Goal: Find specific page/section: Find specific page/section

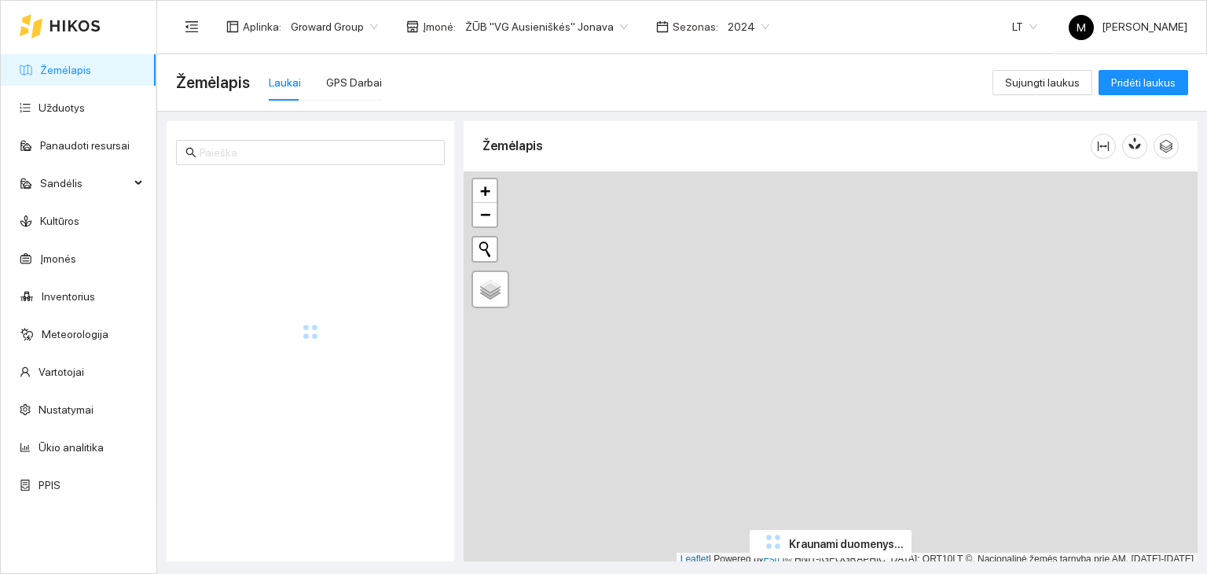
click at [728, 26] on span "2024" at bounding box center [749, 27] width 42 height 24
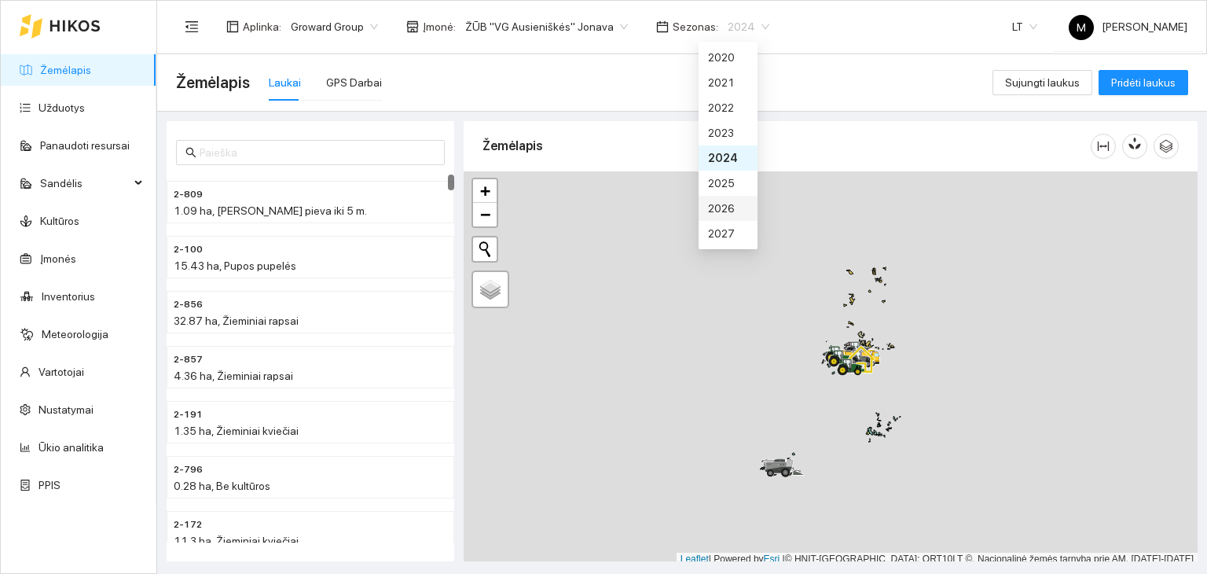
click at [728, 210] on div "2026" at bounding box center [728, 208] width 40 height 17
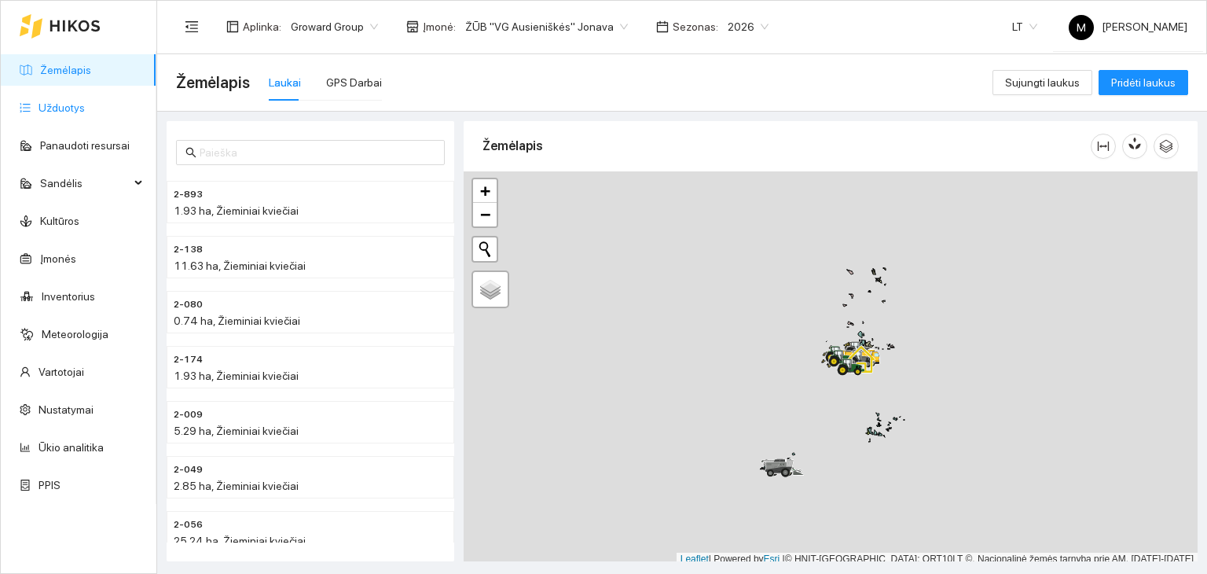
click at [85, 102] on link "Užduotys" at bounding box center [62, 107] width 46 height 13
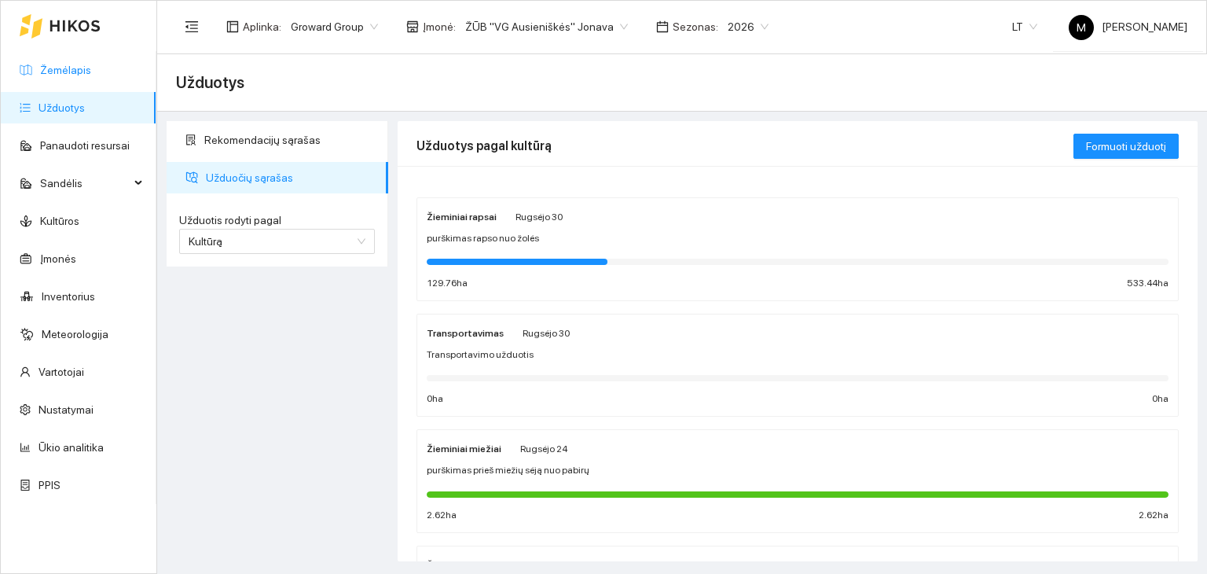
click at [91, 70] on link "Žemėlapis" at bounding box center [65, 70] width 51 height 13
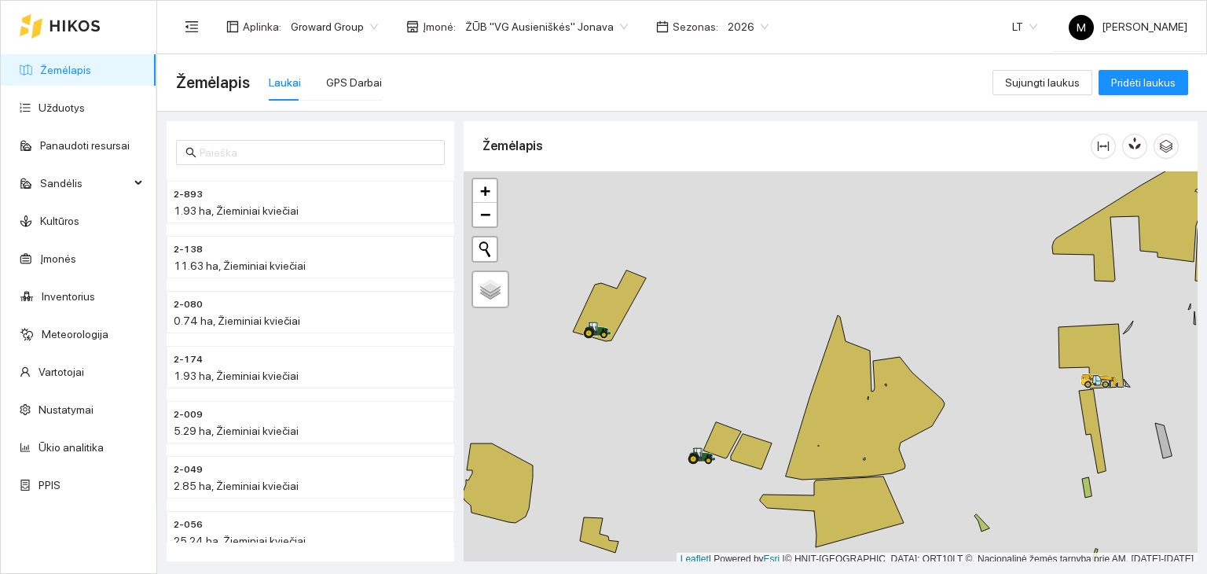
scroll to position [4, 0]
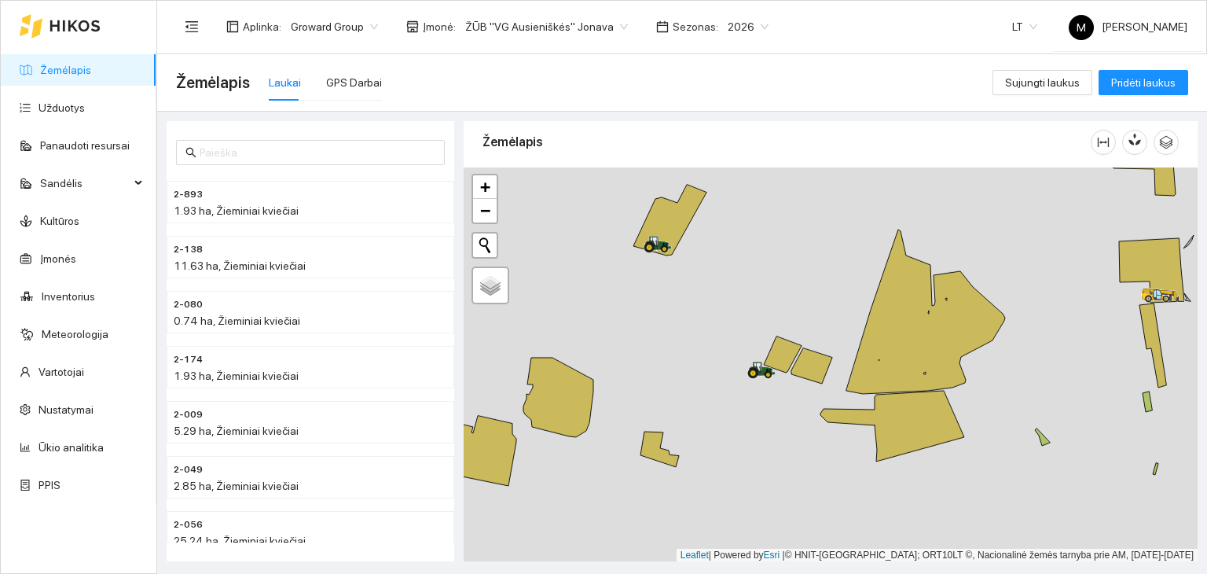
drag, startPoint x: 614, startPoint y: 408, endPoint x: 688, endPoint y: 297, distance: 133.2
click at [688, 297] on div at bounding box center [831, 364] width 734 height 395
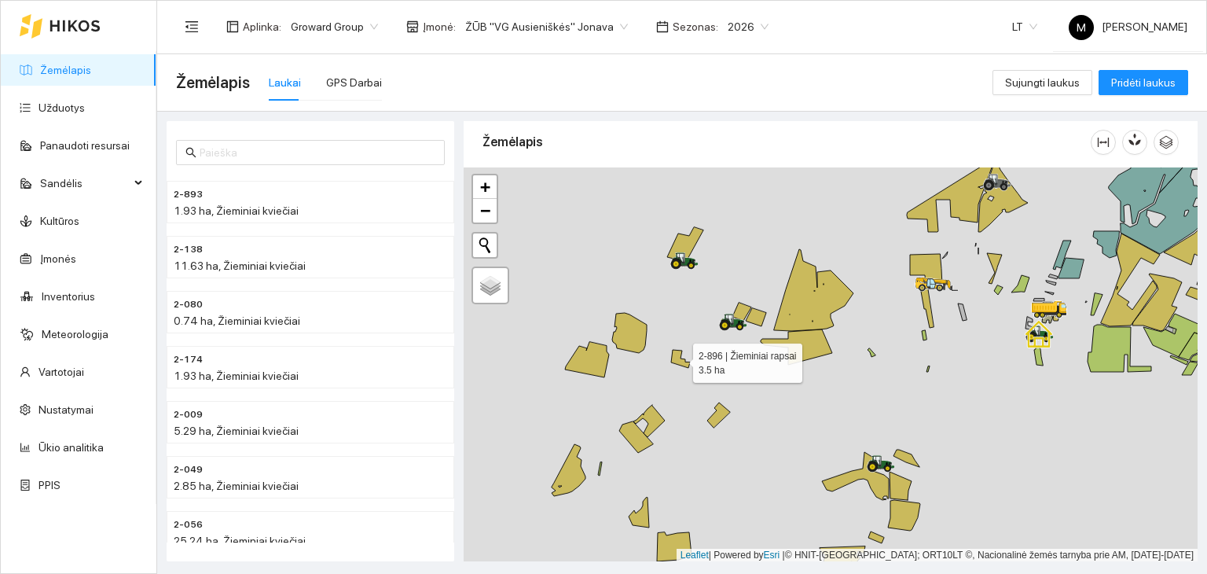
click at [674, 356] on icon at bounding box center [680, 359] width 19 height 18
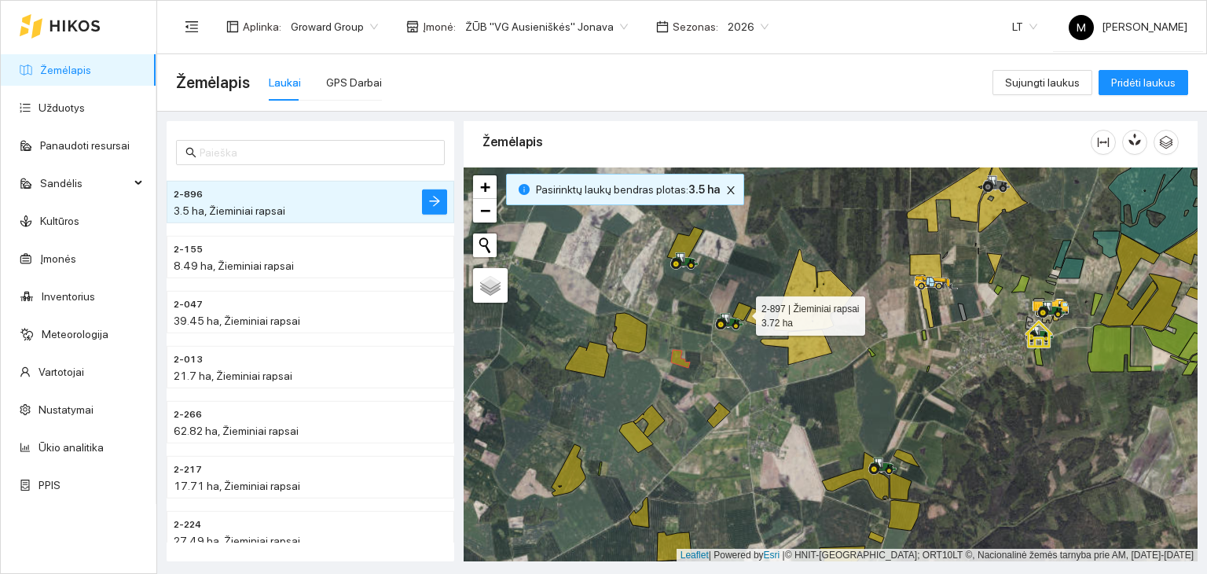
click at [739, 310] on icon at bounding box center [741, 312] width 19 height 18
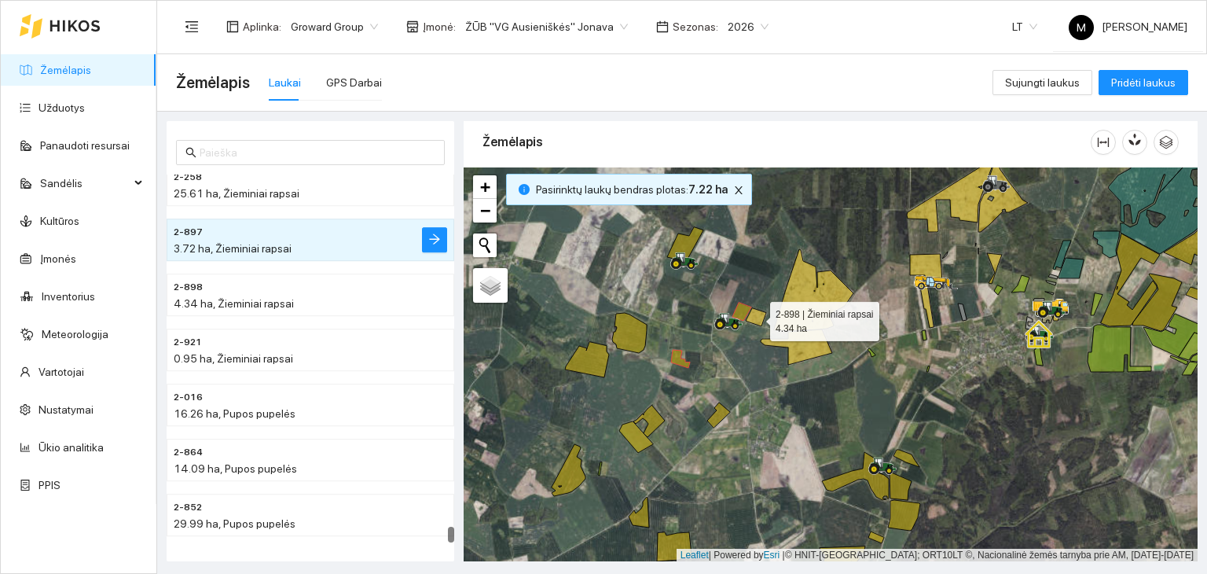
click at [762, 318] on icon at bounding box center [756, 317] width 20 height 18
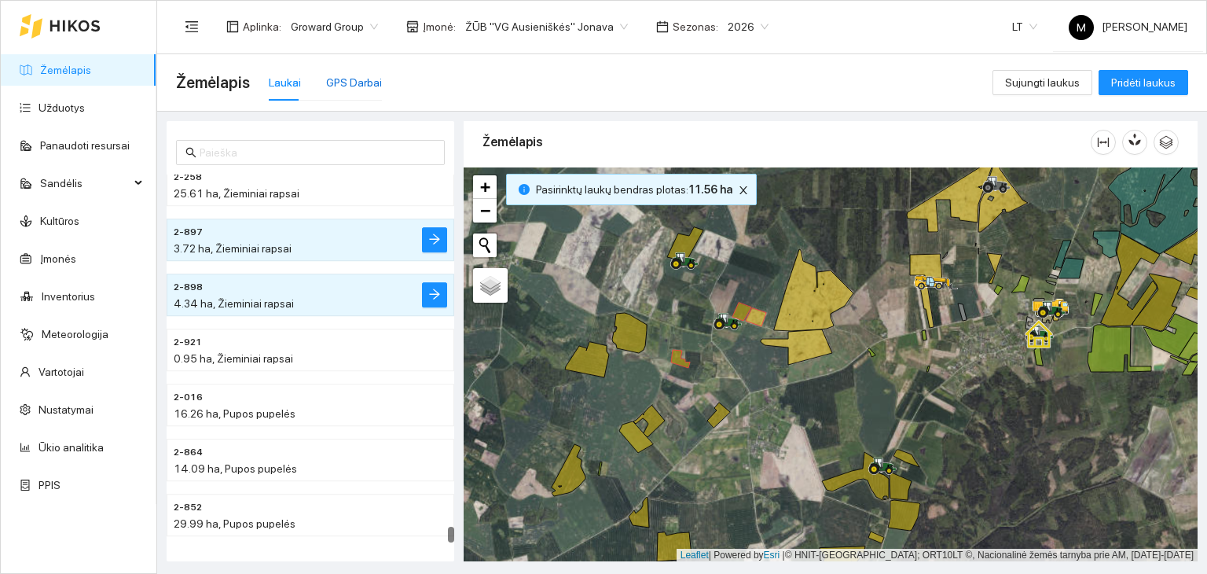
click at [352, 81] on div "GPS Darbai" at bounding box center [354, 82] width 56 height 17
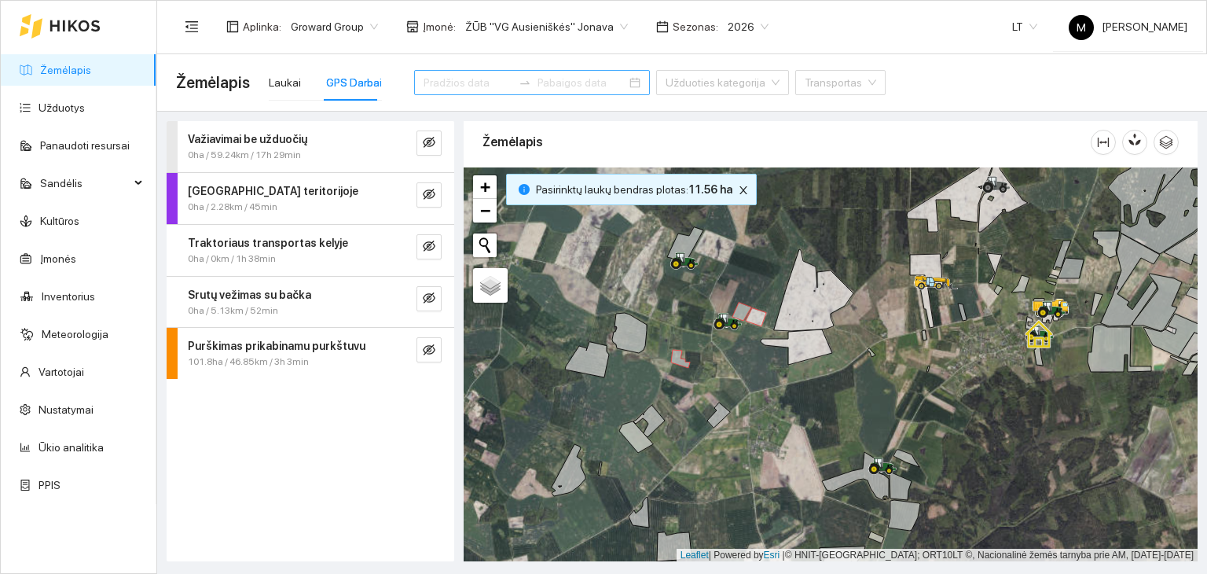
click at [512, 76] on div at bounding box center [524, 82] width 25 height 13
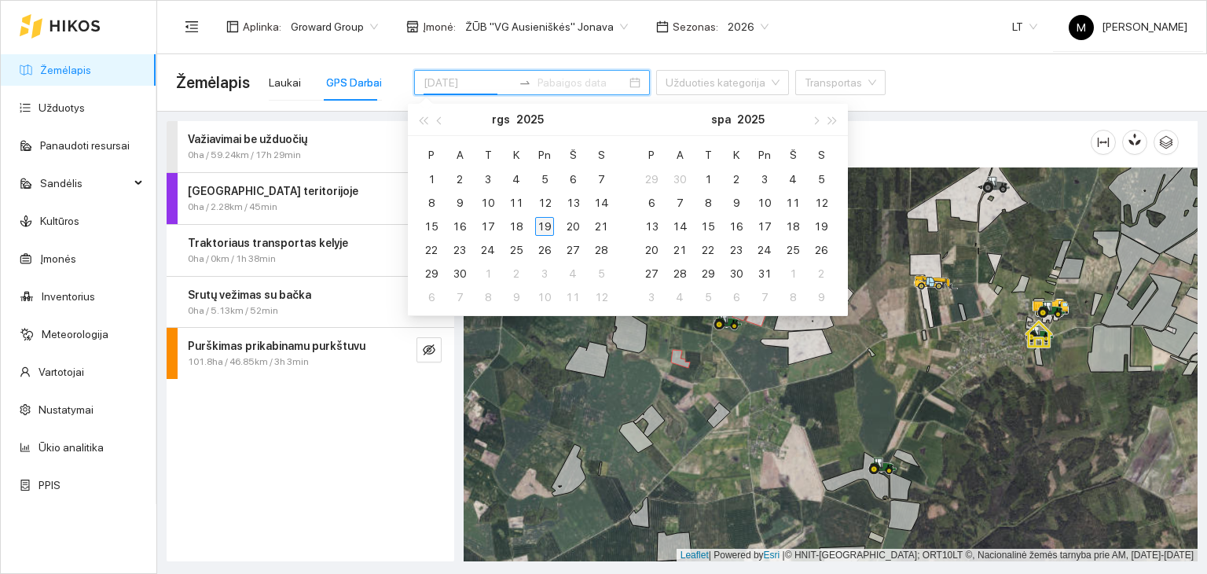
type input "[DATE]"
click at [547, 221] on div "19" at bounding box center [544, 226] width 19 height 19
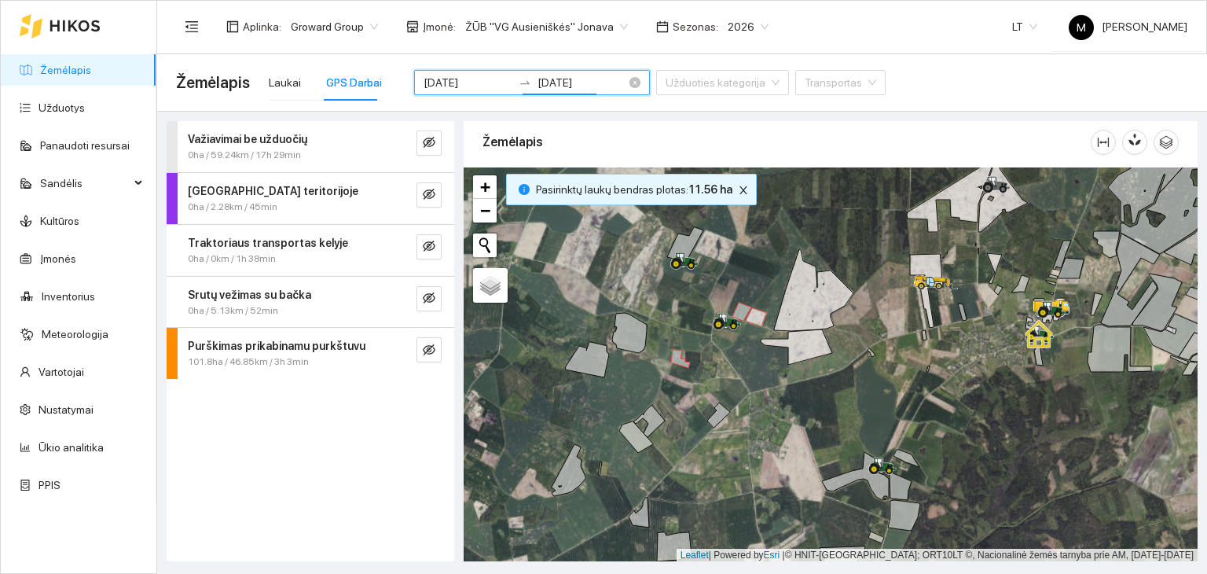
click at [538, 79] on input "[DATE]" at bounding box center [582, 82] width 89 height 17
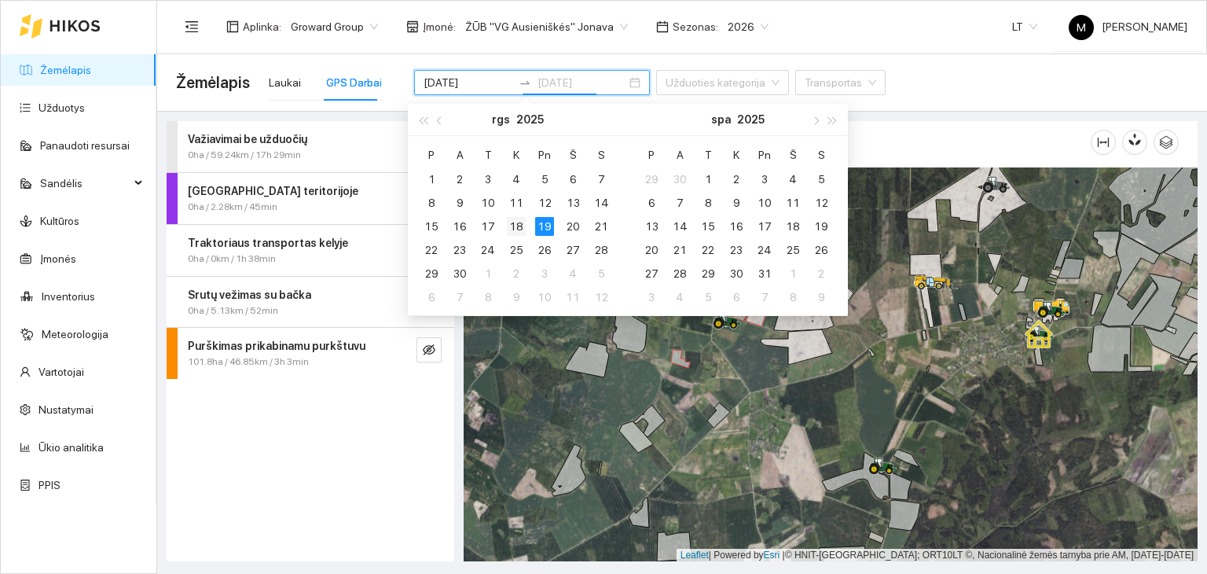
type input "[DATE]"
click at [519, 219] on div "18" at bounding box center [516, 226] width 19 height 19
click at [551, 224] on table "P A T K Pn Š S 1 2 3 4 5 6 7 8 9 10 11 12 13 14 15 16 17 18 19 20 21 22 23 24 2…" at bounding box center [516, 225] width 198 height 167
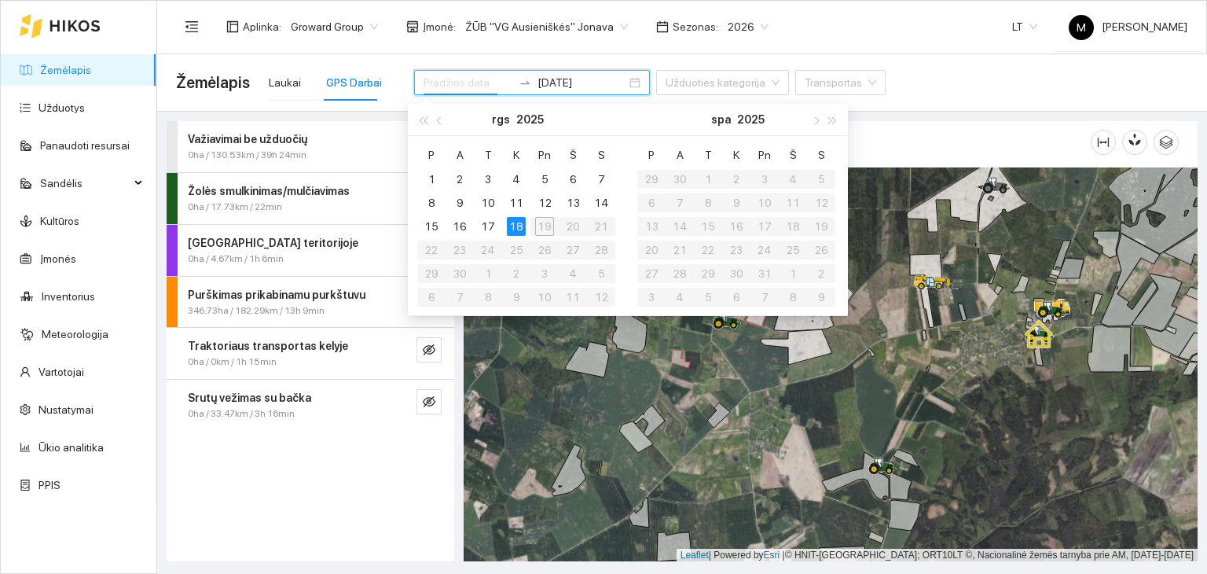
click at [541, 229] on table "P A T K Pn Š S 1 2 3 4 5 6 7 8 9 10 11 12 13 14 15 16 17 18 19 20 21 22 23 24 2…" at bounding box center [516, 225] width 198 height 167
type input "[DATE]"
click at [486, 85] on input at bounding box center [468, 82] width 89 height 17
click at [514, 224] on div "18" at bounding box center [516, 226] width 19 height 19
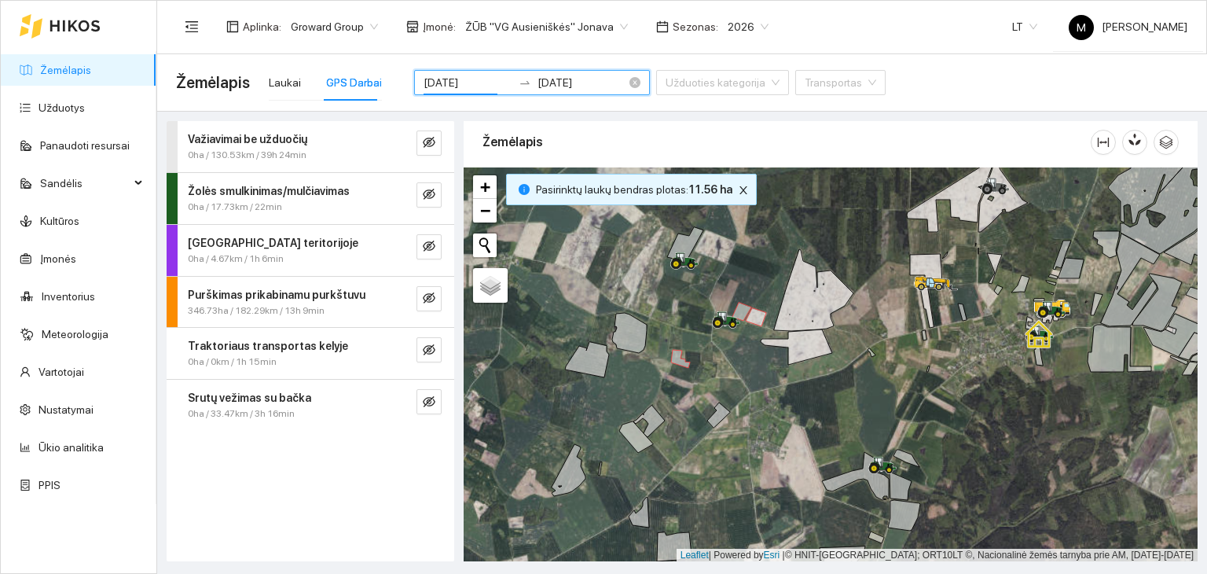
click at [512, 79] on div at bounding box center [524, 82] width 25 height 13
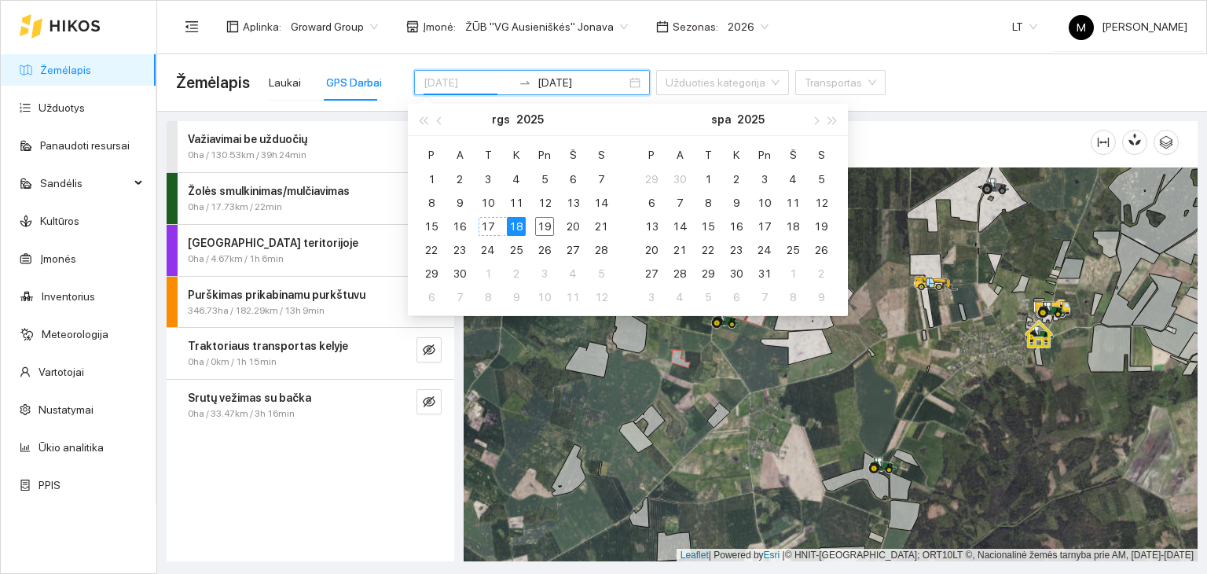
type input "[DATE]"
click at [514, 225] on div "18" at bounding box center [516, 226] width 19 height 19
type input "[DATE]"
click at [538, 233] on div "19" at bounding box center [544, 226] width 19 height 19
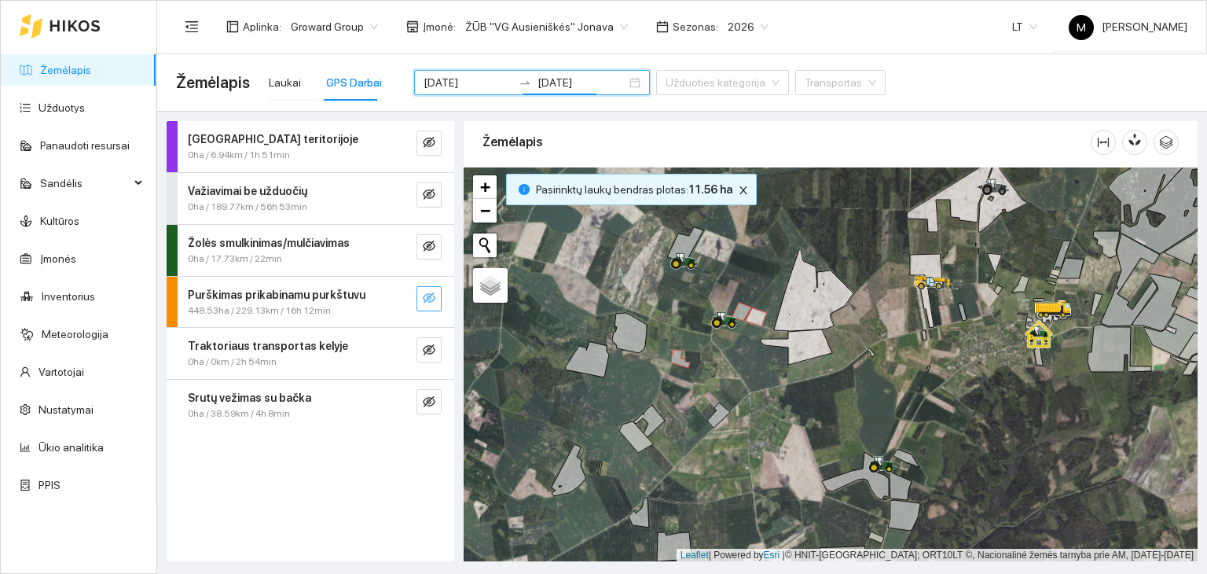
click at [427, 300] on icon "eye-invisible" at bounding box center [429, 297] width 13 height 11
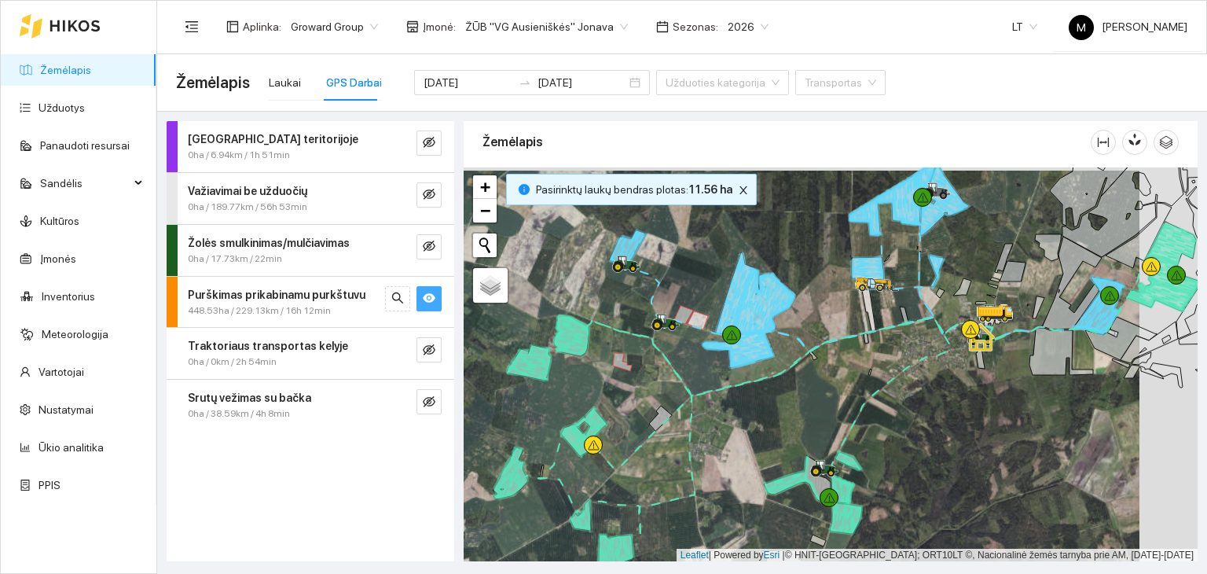
drag, startPoint x: 692, startPoint y: 398, endPoint x: 704, endPoint y: 396, distance: 12.0
click at [705, 397] on div at bounding box center [831, 364] width 734 height 395
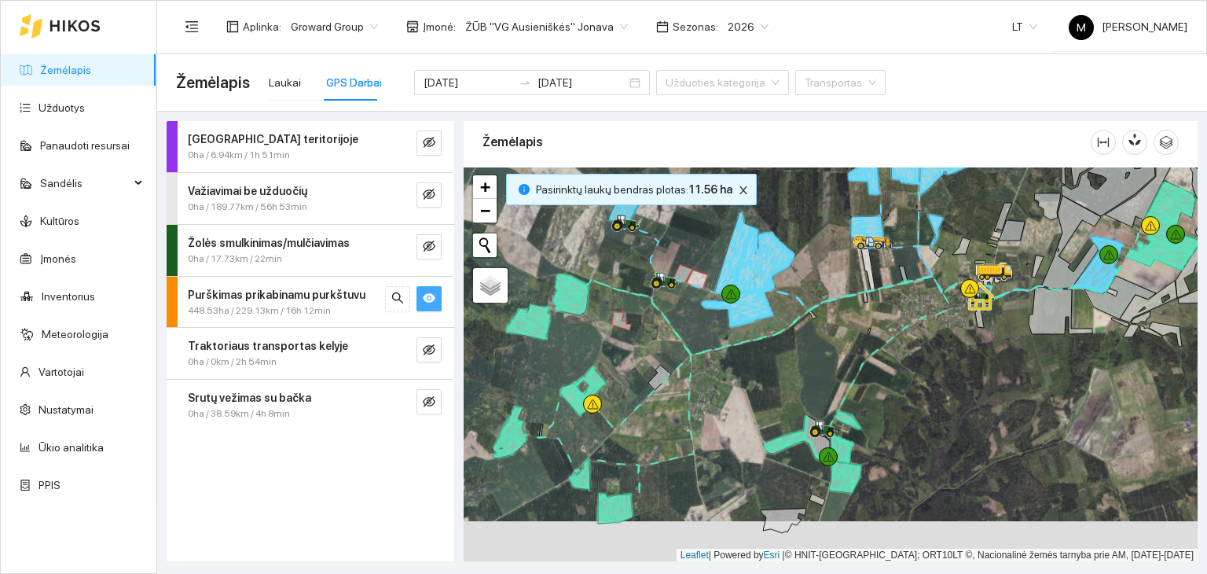
drag, startPoint x: 742, startPoint y: 434, endPoint x: 742, endPoint y: 393, distance: 40.9
click at [742, 393] on div at bounding box center [831, 364] width 734 height 395
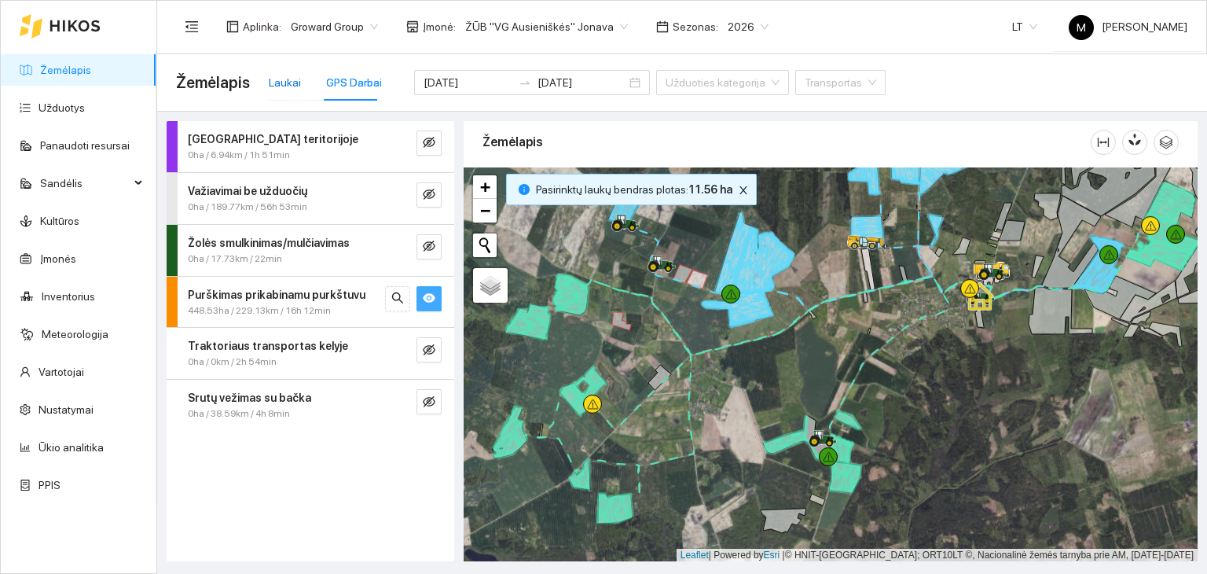
click at [289, 83] on div "Laukai" at bounding box center [285, 82] width 32 height 17
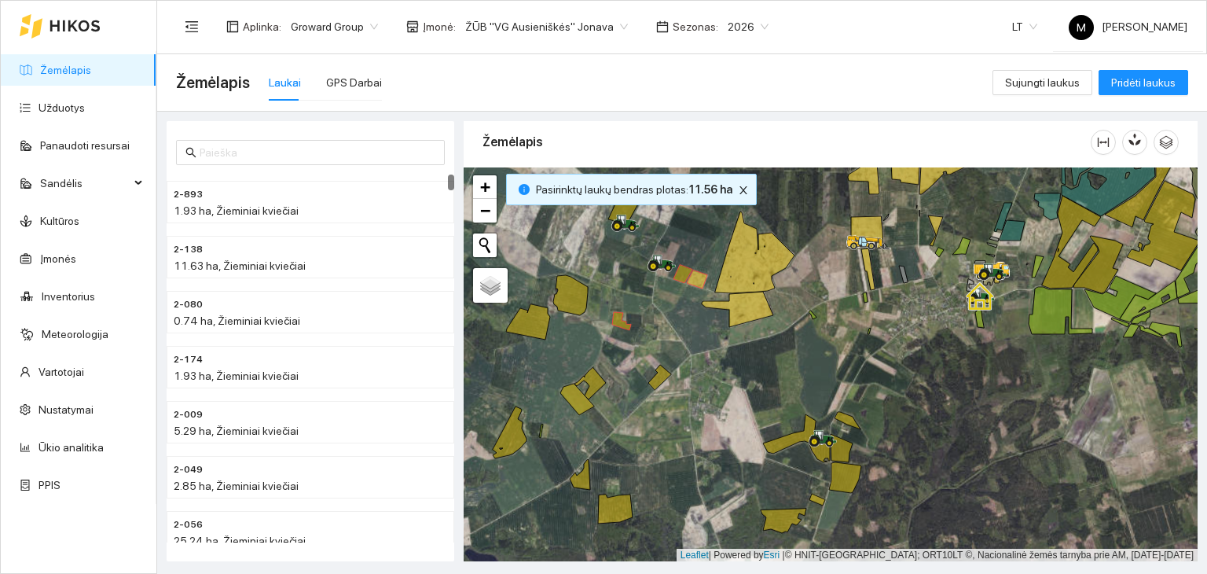
click at [681, 283] on div at bounding box center [831, 364] width 734 height 395
click at [661, 373] on icon at bounding box center [659, 377] width 23 height 25
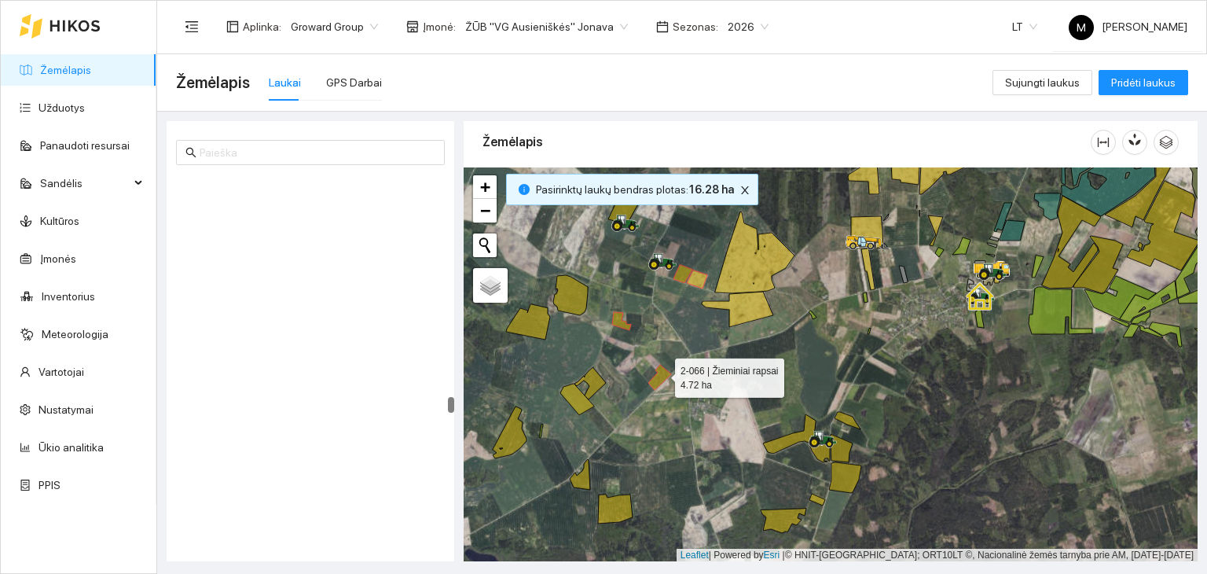
scroll to position [5761, 0]
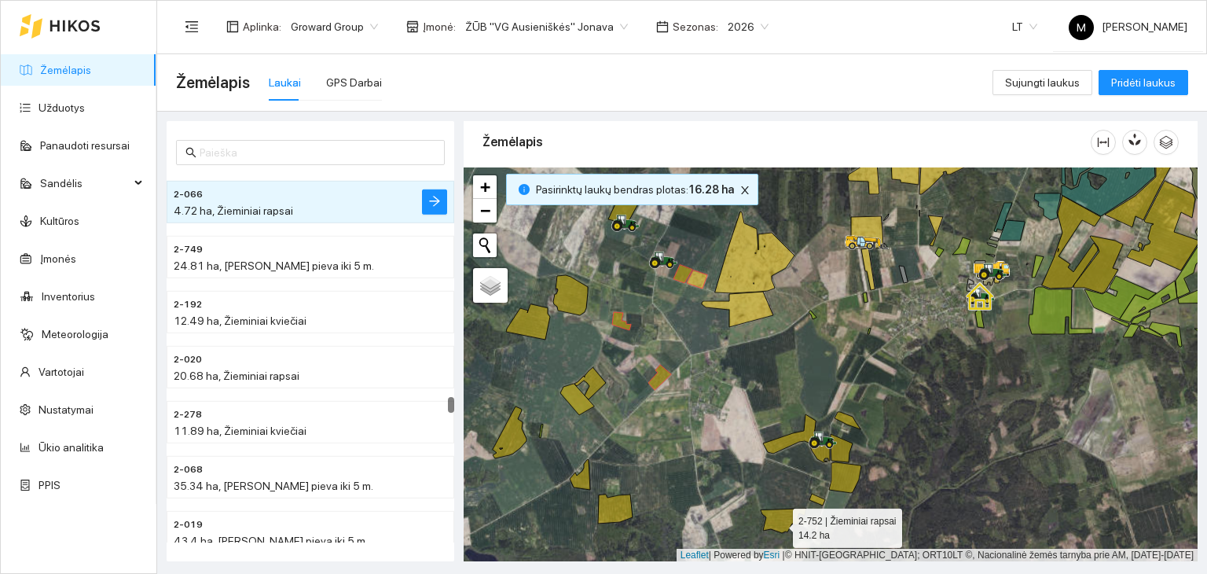
click at [779, 523] on icon at bounding box center [784, 520] width 46 height 24
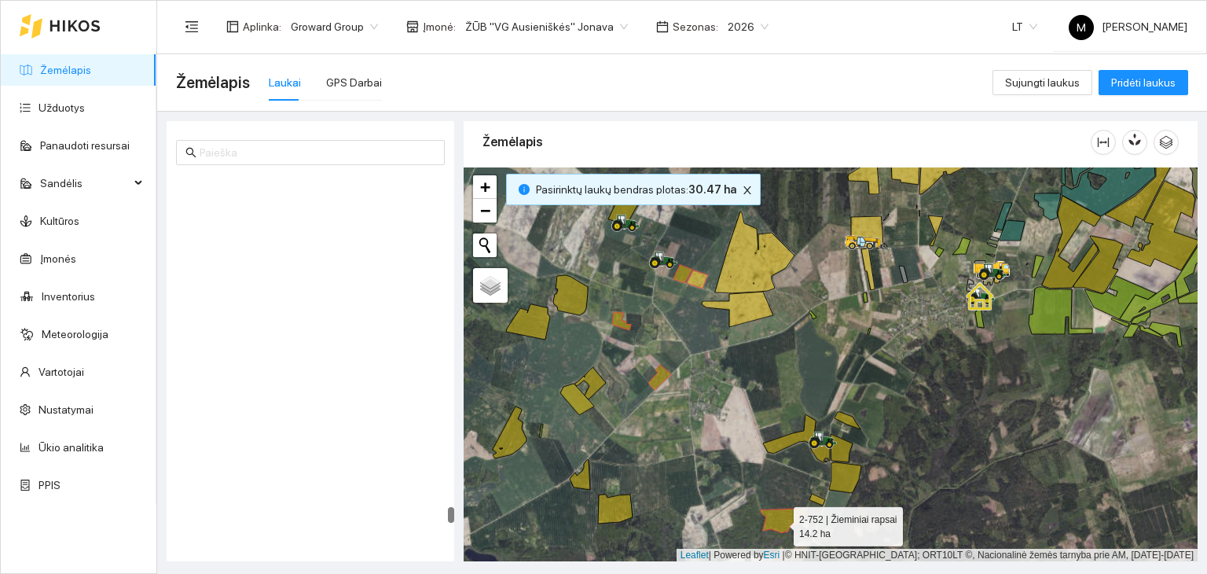
scroll to position [8615, 0]
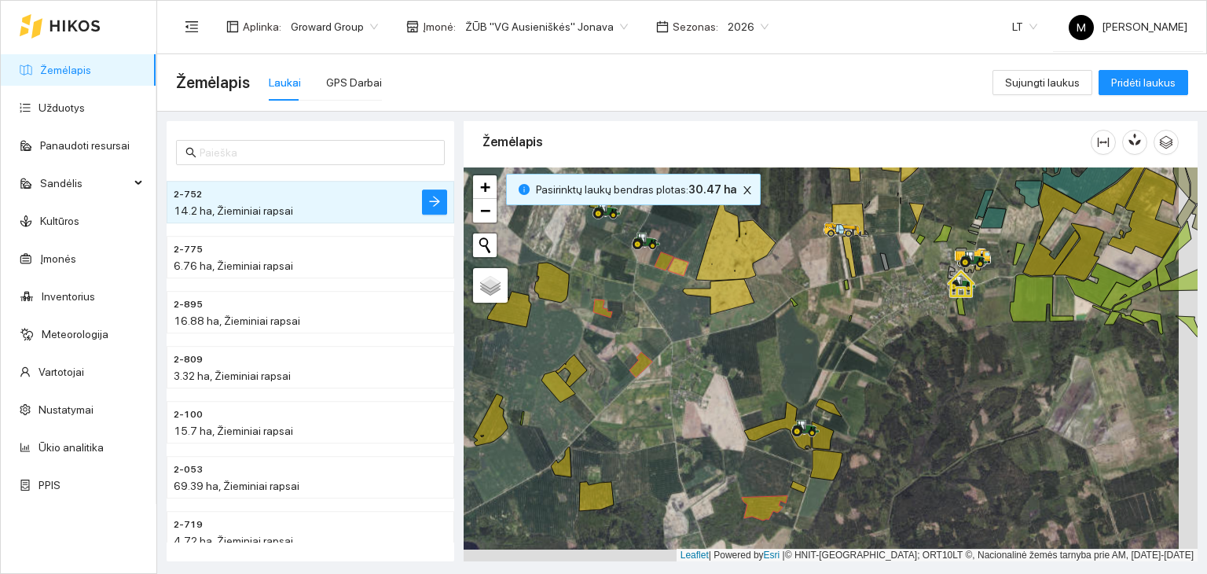
drag, startPoint x: 710, startPoint y: 362, endPoint x: 692, endPoint y: 350, distance: 22.7
click at [692, 350] on div at bounding box center [831, 364] width 734 height 395
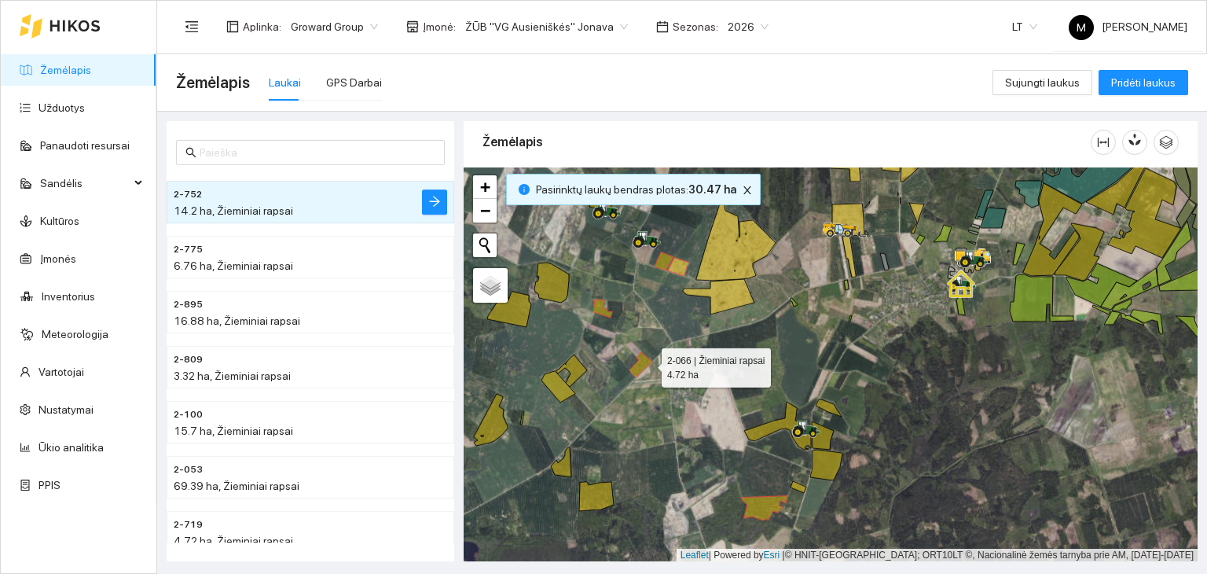
click at [646, 362] on icon at bounding box center [641, 364] width 23 height 25
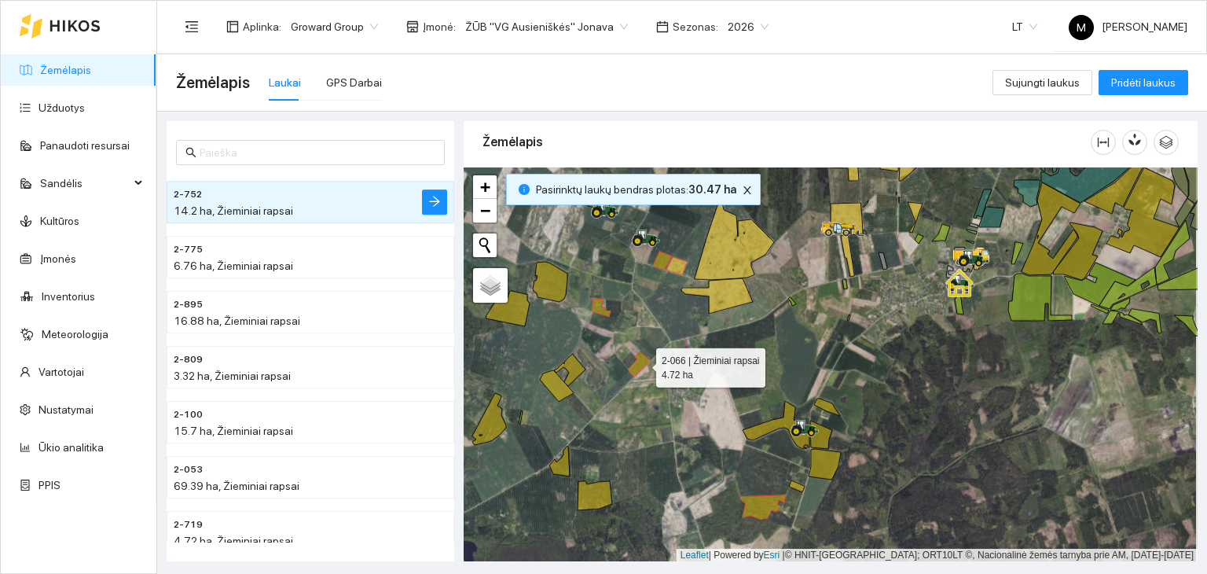
click at [643, 363] on icon at bounding box center [639, 363] width 23 height 25
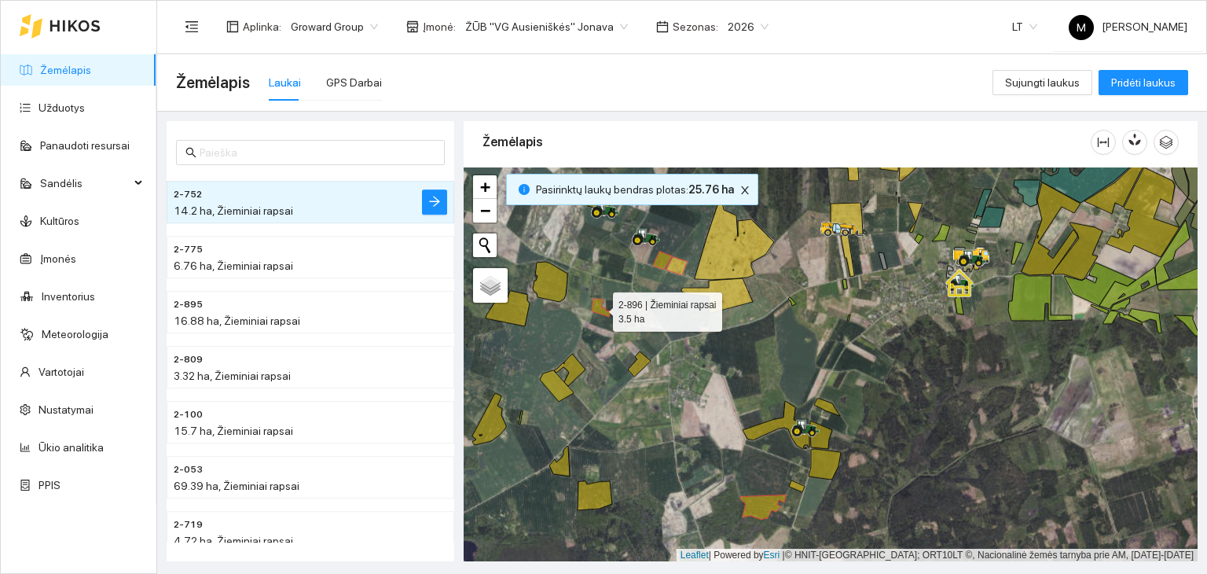
click at [599, 307] on icon at bounding box center [601, 308] width 19 height 18
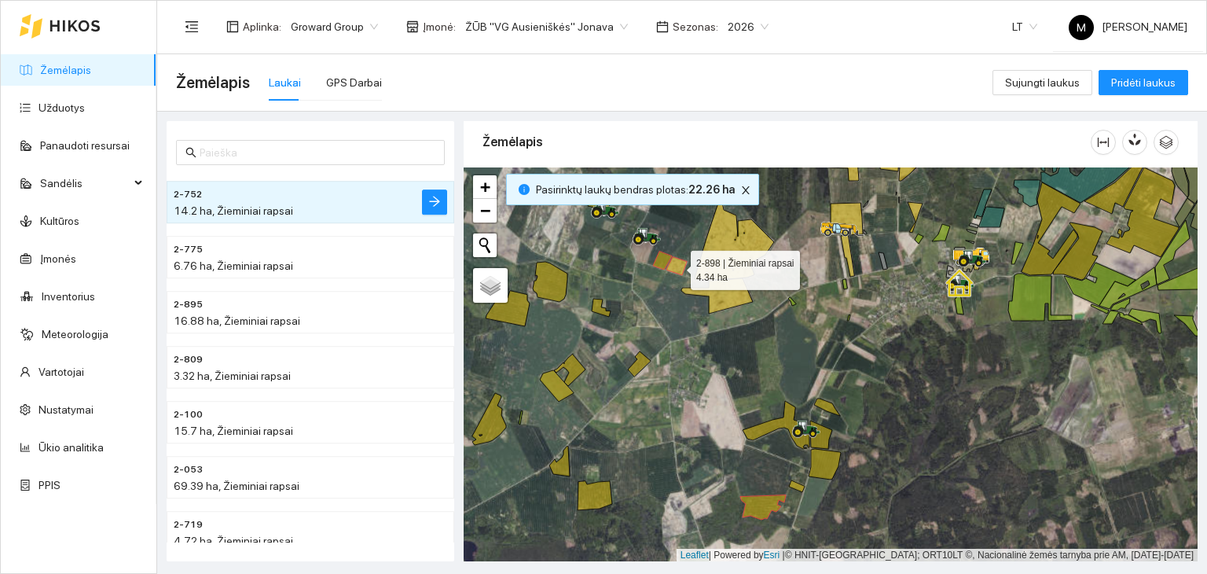
click at [677, 265] on icon at bounding box center [676, 266] width 20 height 18
click at [663, 264] on icon at bounding box center [662, 260] width 19 height 18
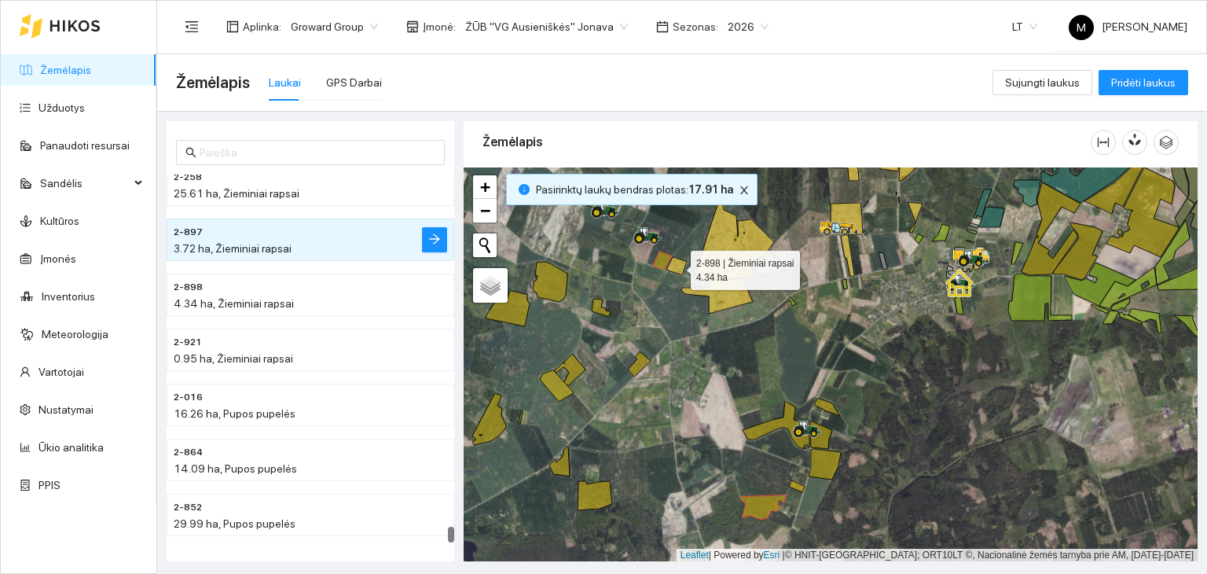
click at [681, 264] on icon at bounding box center [676, 266] width 20 height 18
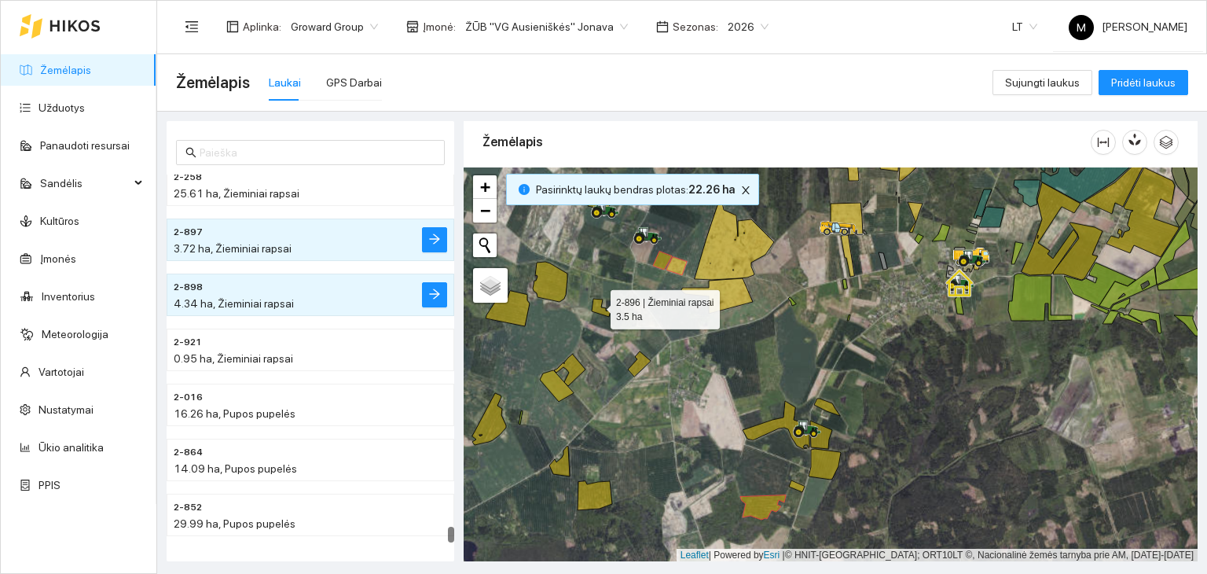
click at [596, 305] on icon at bounding box center [601, 308] width 19 height 18
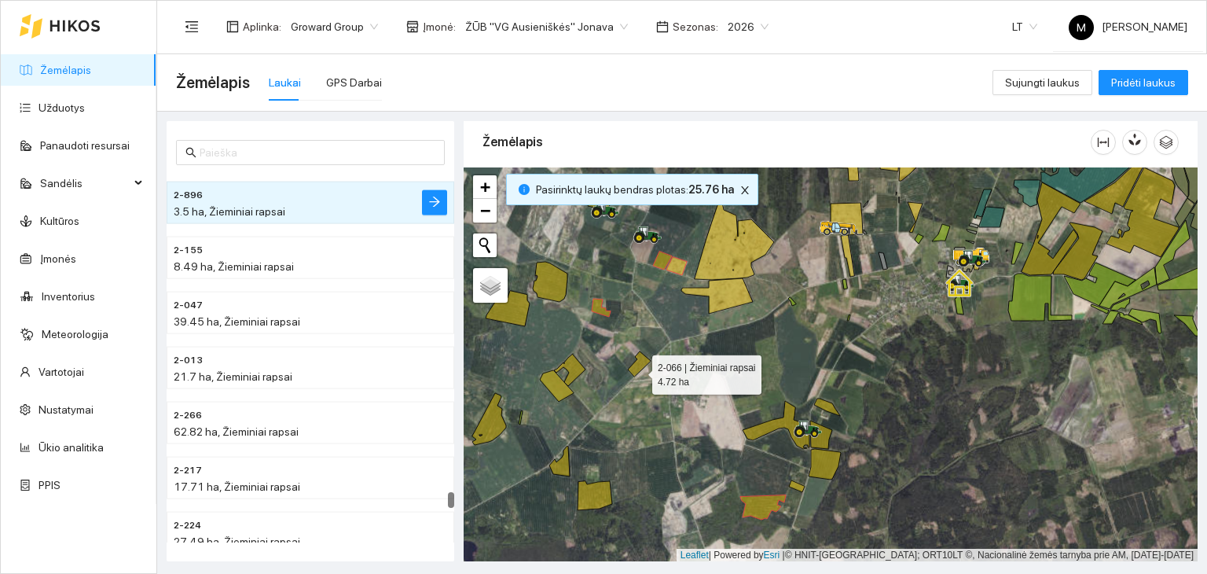
click at [638, 370] on icon at bounding box center [639, 363] width 23 height 25
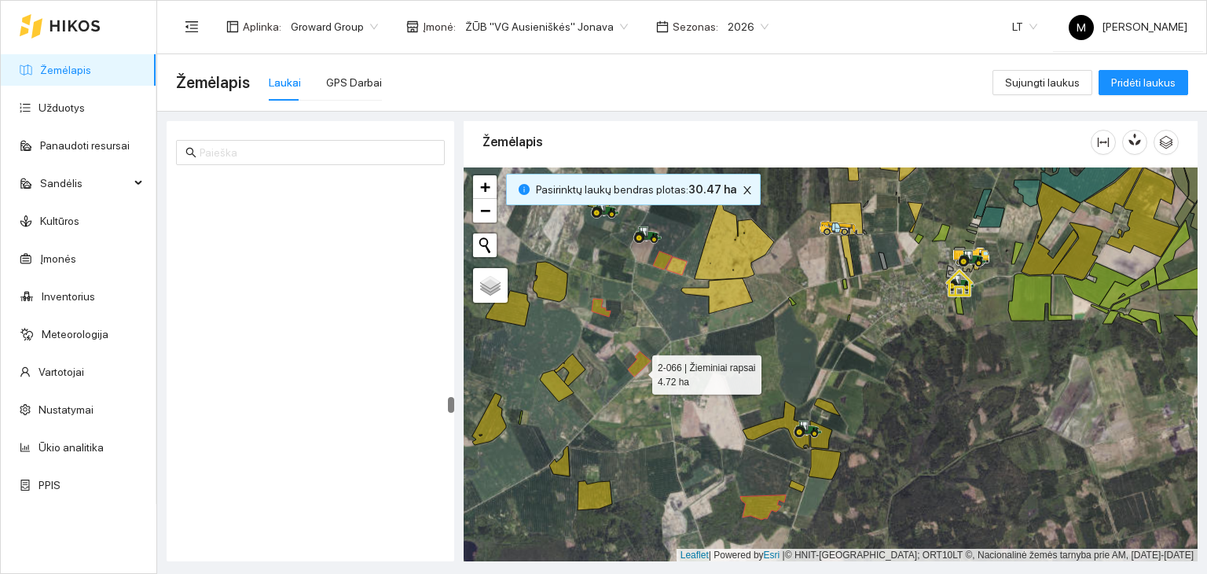
scroll to position [5761, 0]
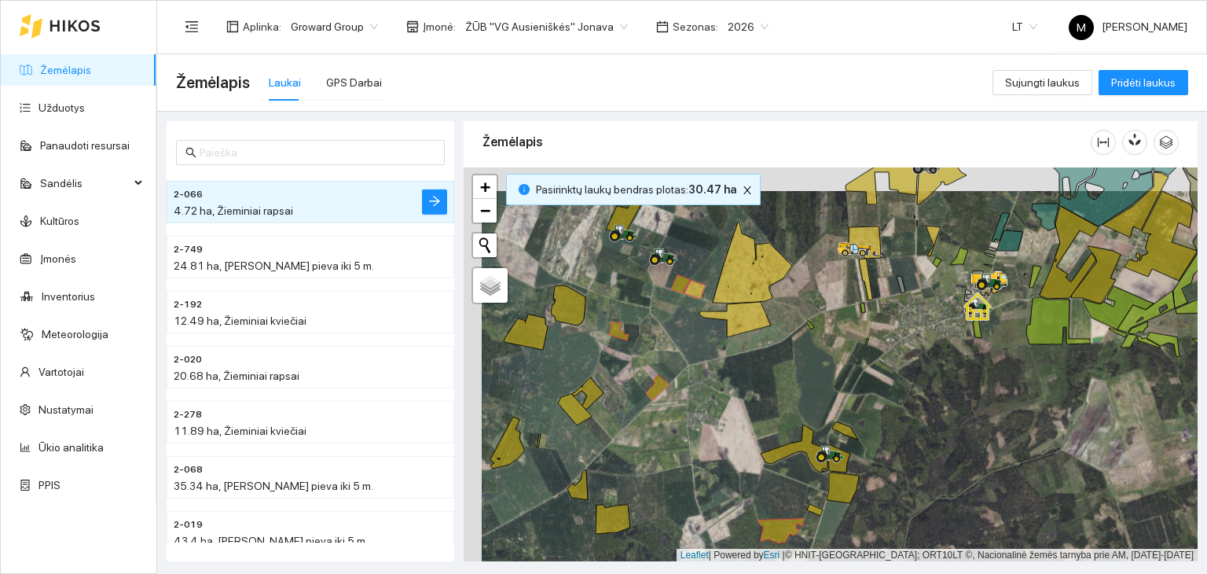
drag, startPoint x: 721, startPoint y: 406, endPoint x: 739, endPoint y: 430, distance: 29.7
click at [739, 430] on div at bounding box center [831, 364] width 734 height 395
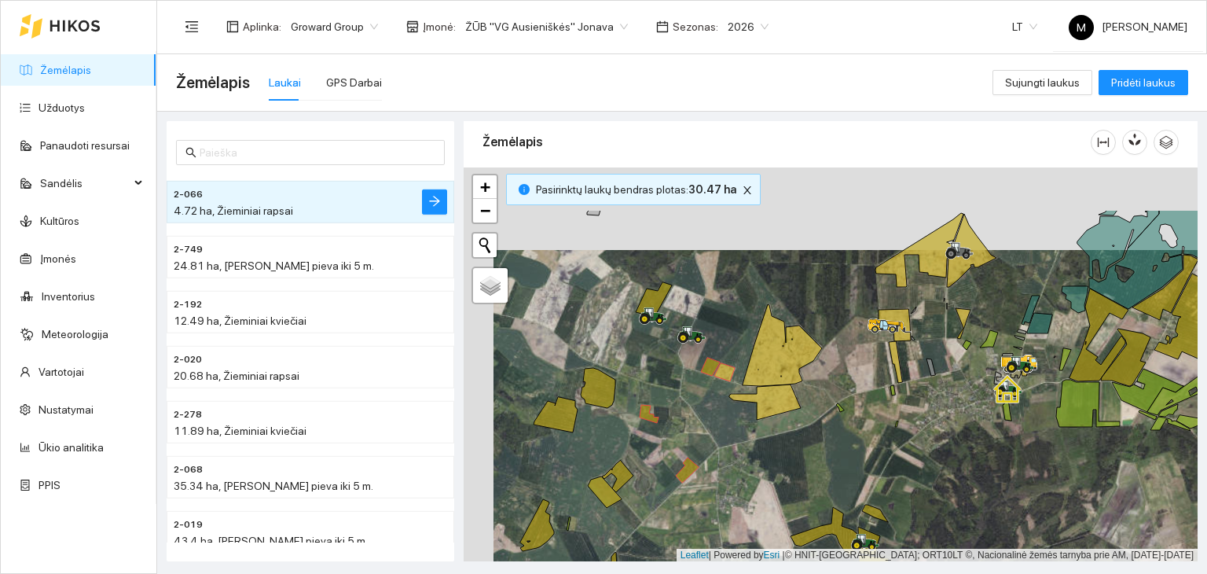
drag, startPoint x: 656, startPoint y: 294, endPoint x: 685, endPoint y: 375, distance: 86.0
click at [685, 376] on div at bounding box center [831, 364] width 734 height 395
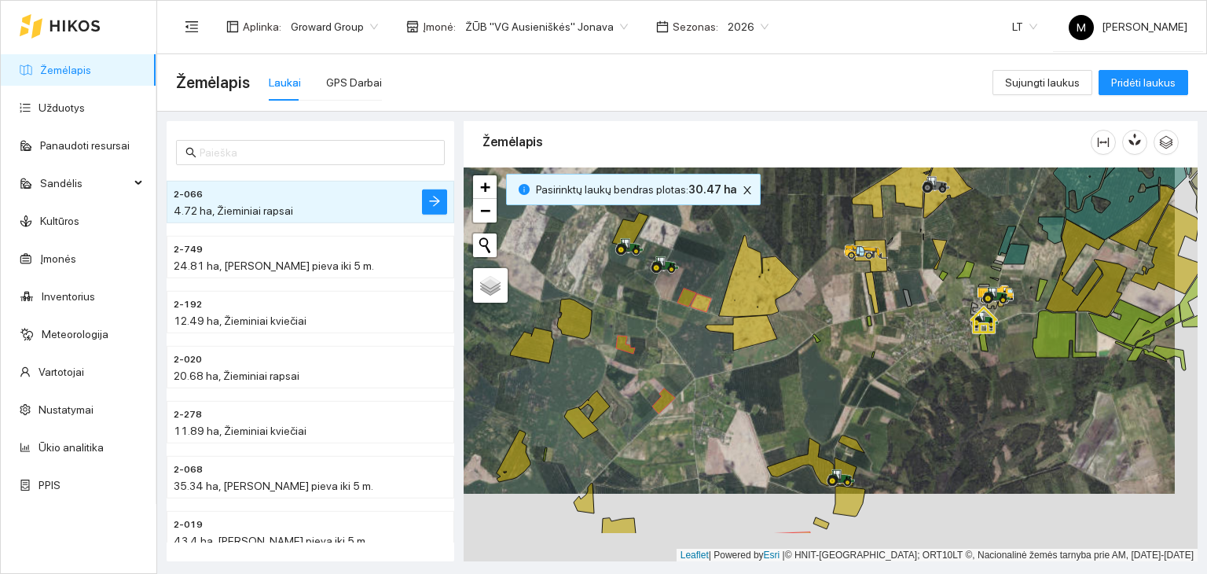
drag, startPoint x: 724, startPoint y: 420, endPoint x: 701, endPoint y: 351, distance: 72.1
click at [701, 351] on div at bounding box center [831, 364] width 734 height 395
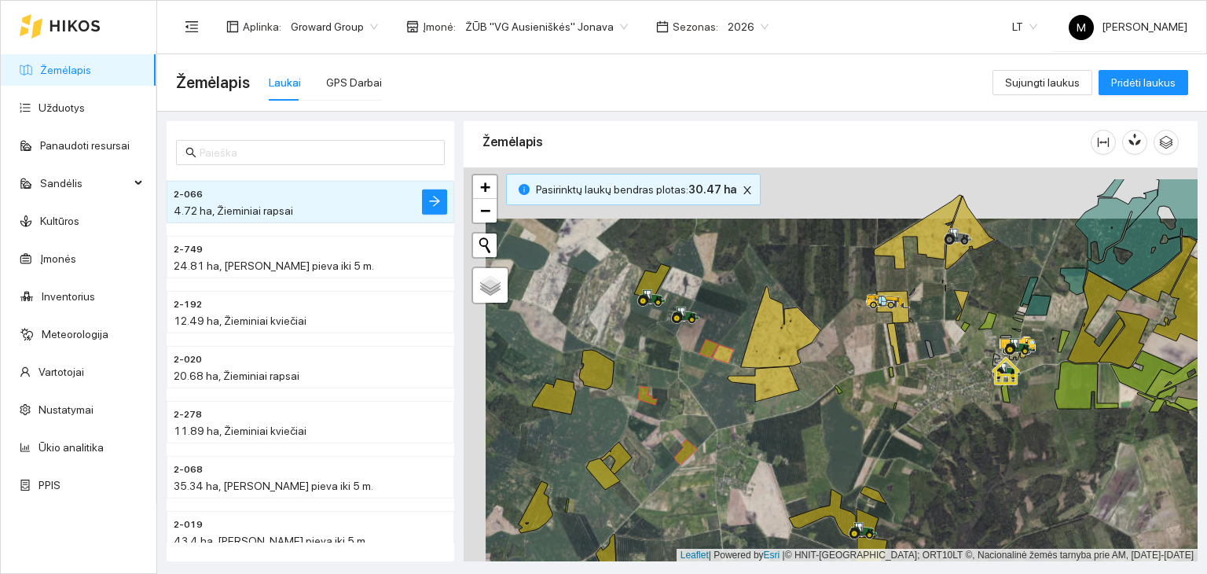
drag, startPoint x: 654, startPoint y: 294, endPoint x: 676, endPoint y: 345, distance: 55.6
click at [676, 345] on div at bounding box center [831, 364] width 734 height 395
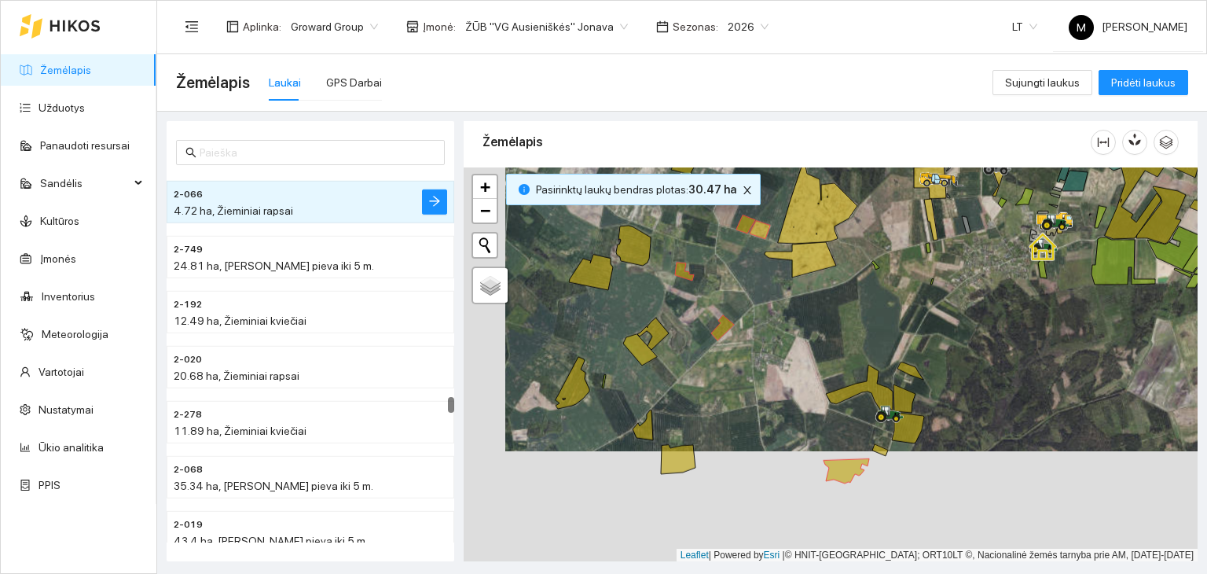
drag, startPoint x: 811, startPoint y: 434, endPoint x: 852, endPoint y: 322, distance: 118.8
click at [852, 322] on div at bounding box center [831, 364] width 734 height 395
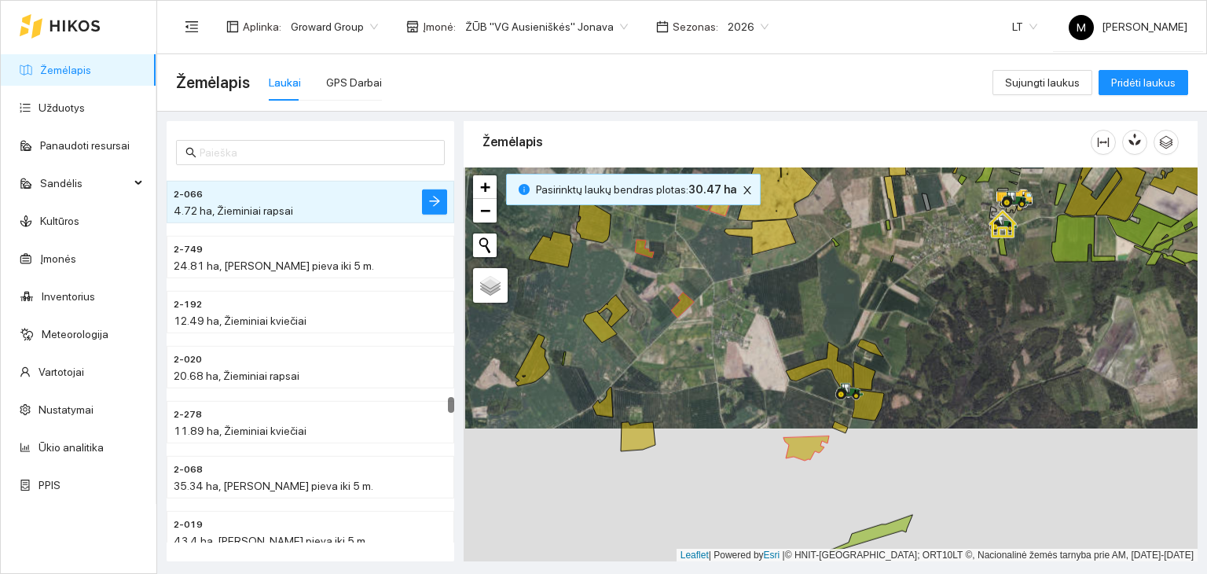
drag, startPoint x: 860, startPoint y: 431, endPoint x: 820, endPoint y: 409, distance: 45.0
click at [820, 409] on div at bounding box center [831, 364] width 734 height 395
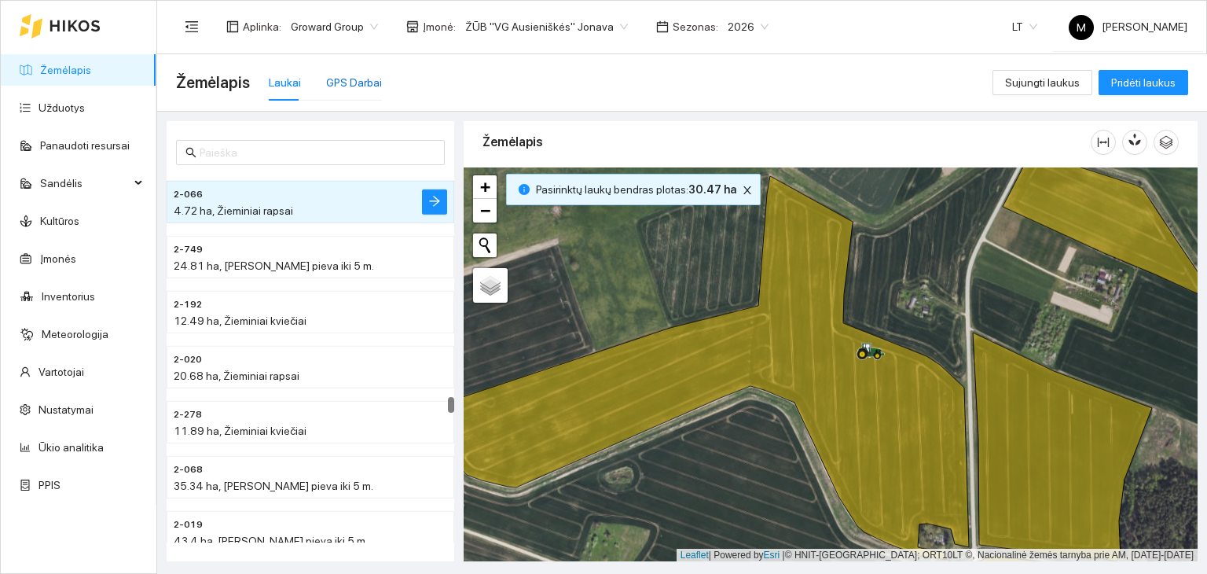
click at [356, 83] on div "GPS Darbai" at bounding box center [354, 82] width 56 height 17
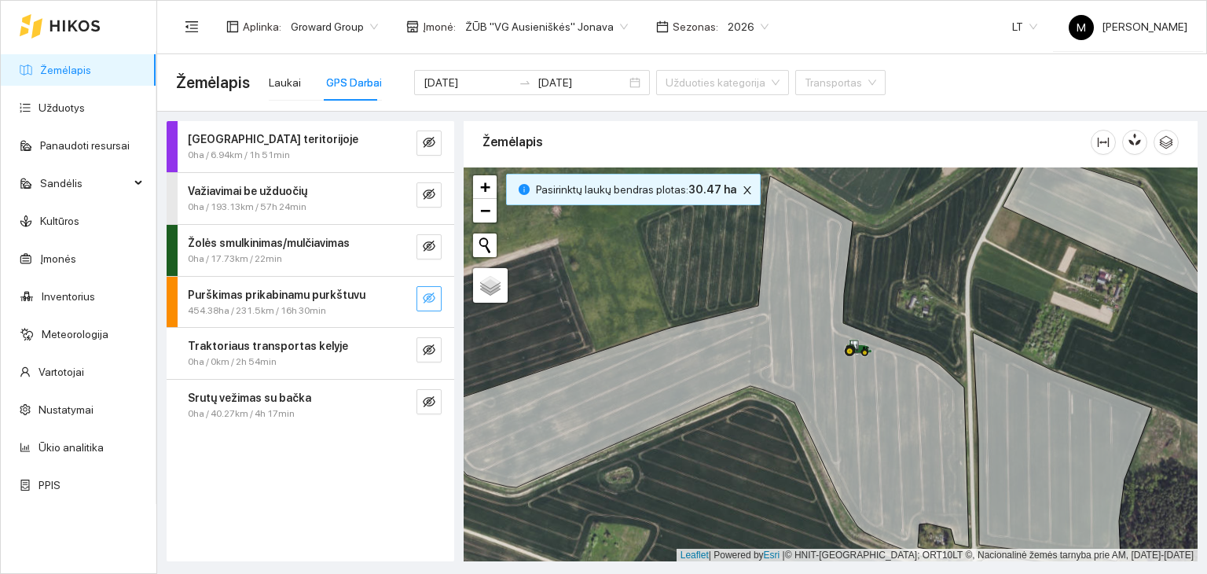
click at [418, 302] on button "button" at bounding box center [429, 298] width 25 height 25
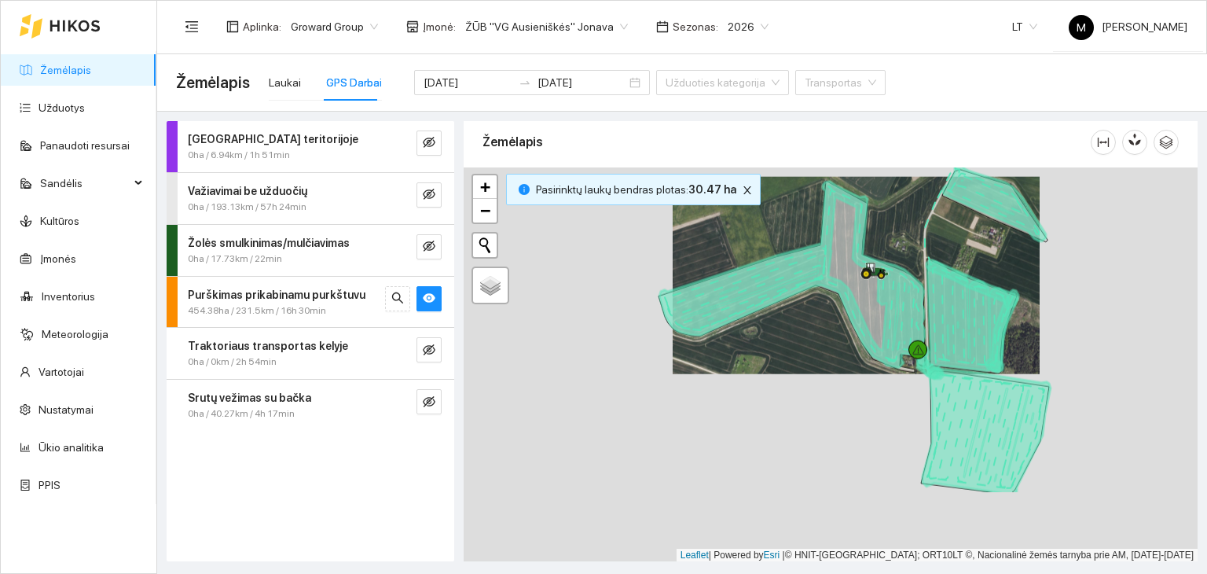
drag, startPoint x: 807, startPoint y: 459, endPoint x: 785, endPoint y: 305, distance: 155.6
click at [785, 305] on div at bounding box center [831, 364] width 734 height 395
